Goal: Information Seeking & Learning: Learn about a topic

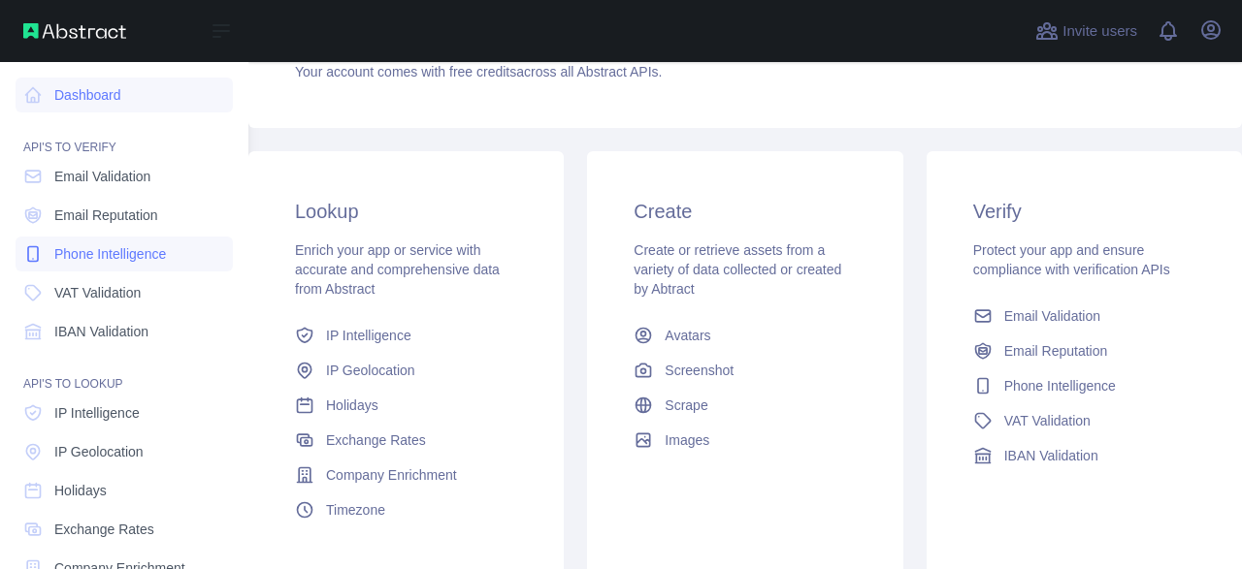
click at [175, 265] on link "Phone Intelligence" at bounding box center [124, 254] width 217 height 35
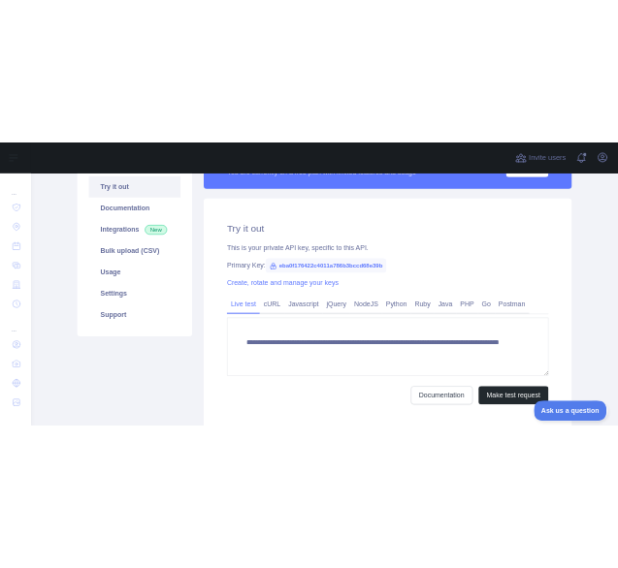
scroll to position [167, 0]
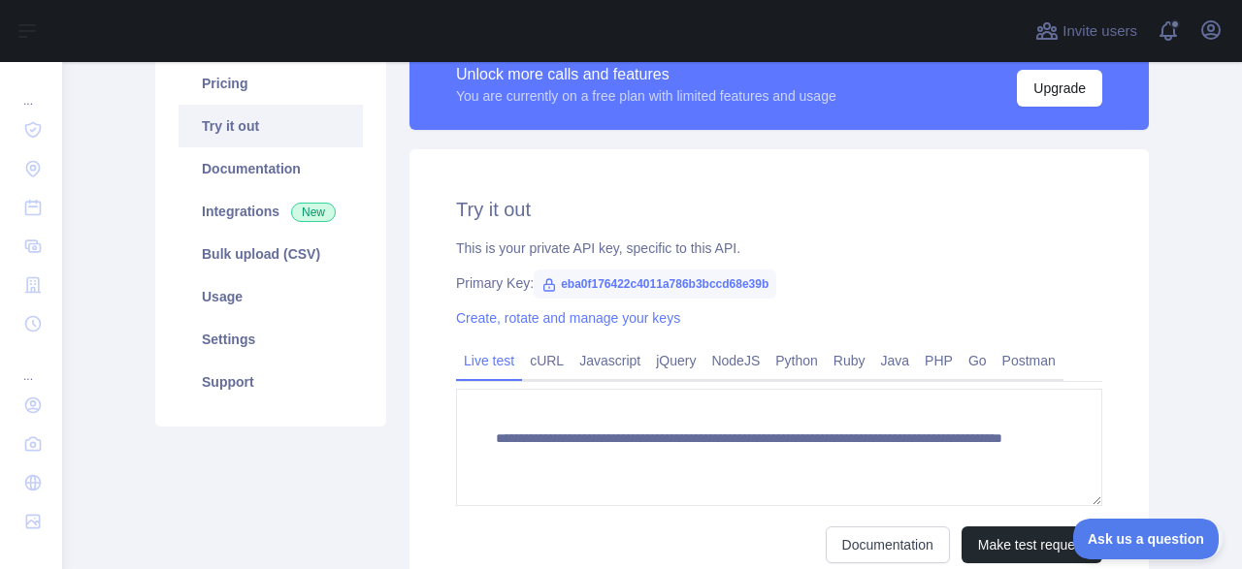
click at [686, 280] on span "eba0f176422c4011a786b3bccd68e39b" at bounding box center [655, 284] width 243 height 29
copy span "eba0f176422c4011a786b3bccd68e39b"
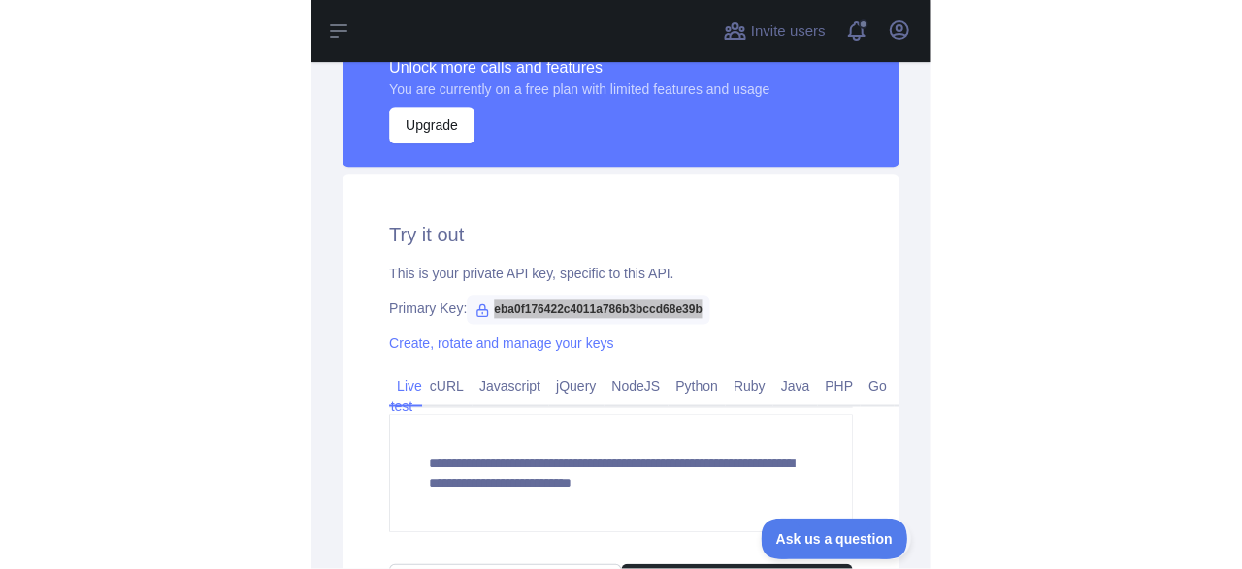
scroll to position [664, 0]
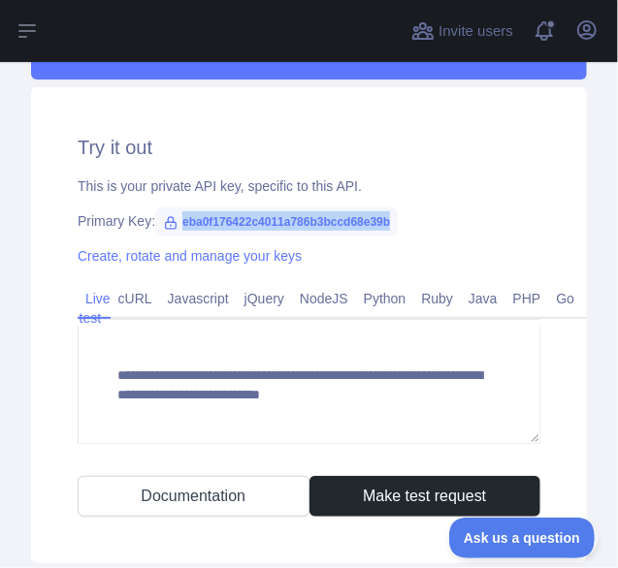
click at [235, 216] on span "eba0f176422c4011a786b3bccd68e39b" at bounding box center [276, 222] width 243 height 29
copy span "eba0f176422c4011a786b3bccd68e39b"
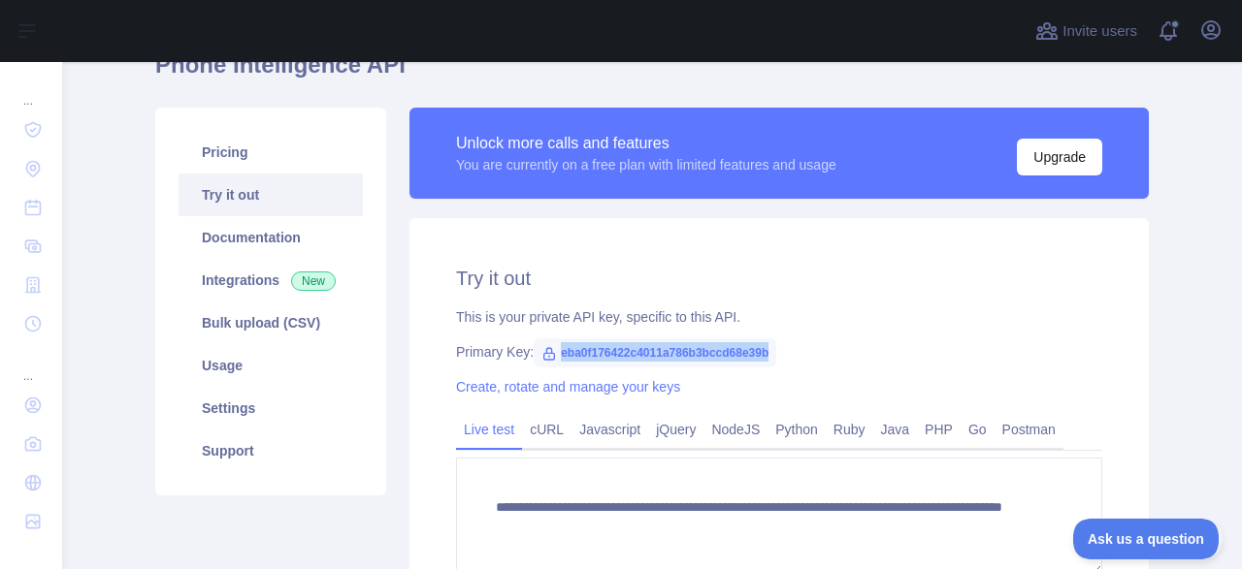
scroll to position [346, 0]
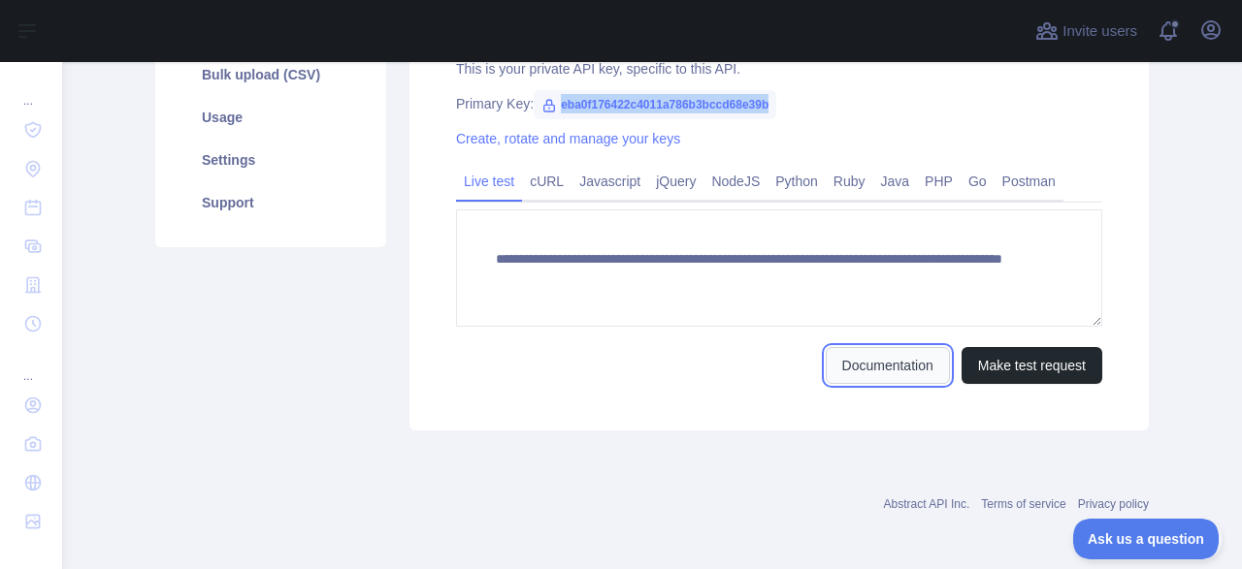
click at [928, 363] on link "Documentation" at bounding box center [888, 365] width 124 height 37
